Goal: Task Accomplishment & Management: Complete application form

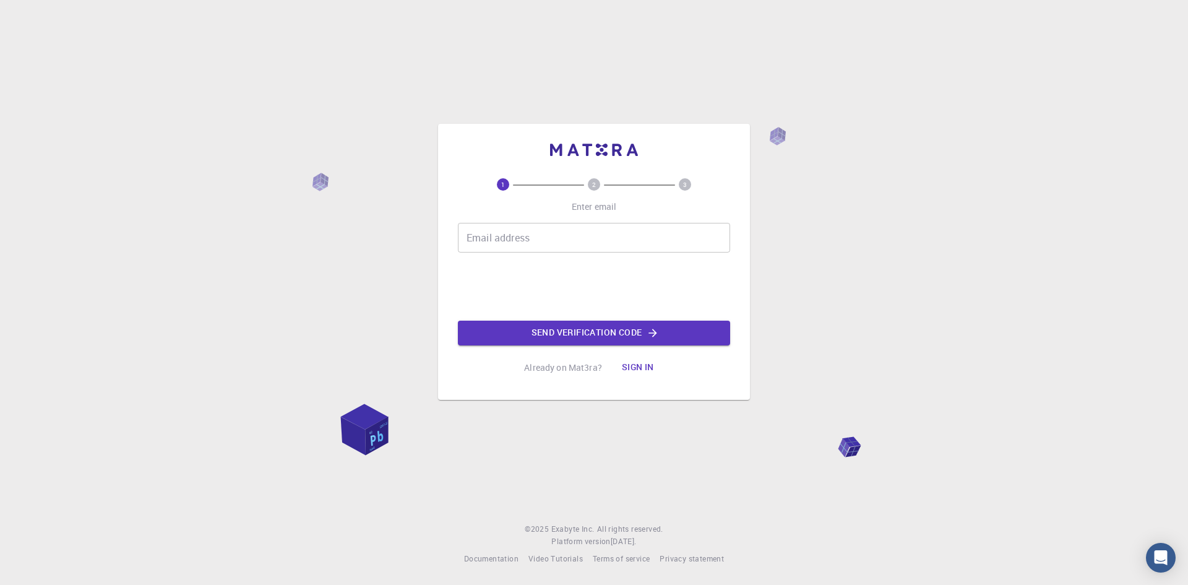
drag, startPoint x: 0, startPoint y: 0, endPoint x: 534, endPoint y: 238, distance: 584.7
click at [534, 238] on input "Email address" at bounding box center [594, 238] width 272 height 30
type input "[EMAIL_ADDRESS][DOMAIN_NAME]"
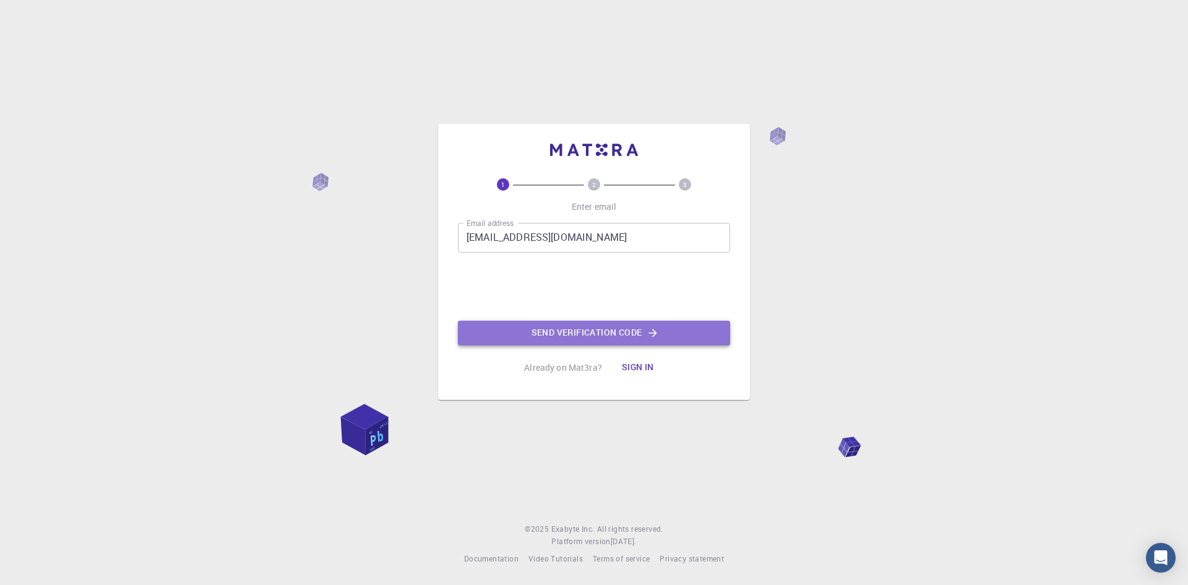
click at [567, 341] on button "Send verification code" at bounding box center [594, 333] width 272 height 25
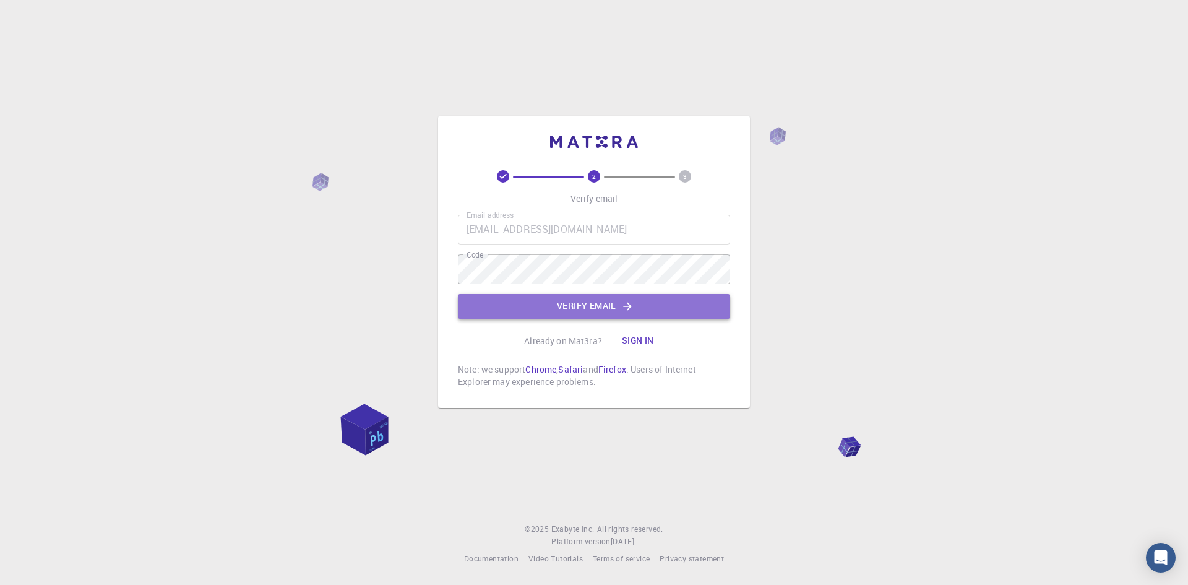
click at [531, 304] on button "Verify email" at bounding box center [594, 306] width 272 height 25
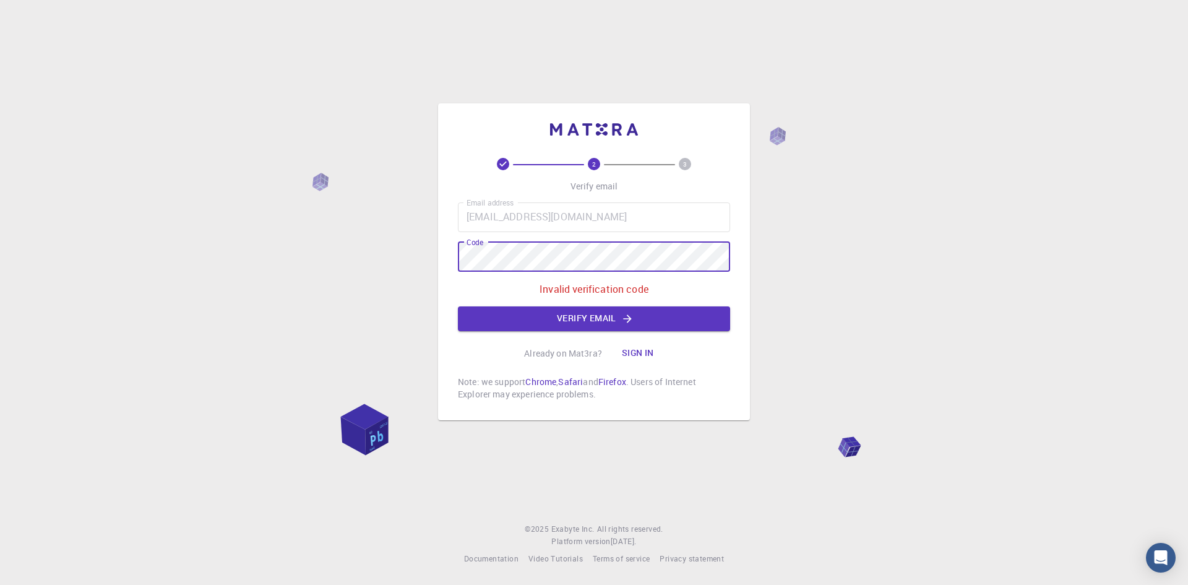
click at [319, 261] on div "2 3 Verify email Email address [EMAIL_ADDRESS][DOMAIN_NAME] Email address Code …" at bounding box center [594, 292] width 1188 height 585
click at [700, 317] on button "Verify email" at bounding box center [594, 318] width 272 height 25
